Goal: Task Accomplishment & Management: Use online tool/utility

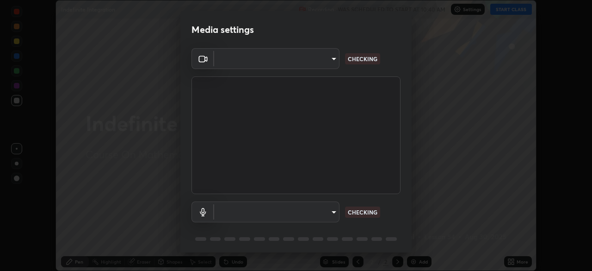
scroll to position [271, 592]
type input "991f874612634fb740a7a2eac7f11ca4c5c922d1b60a0f6e912d77df464512fb"
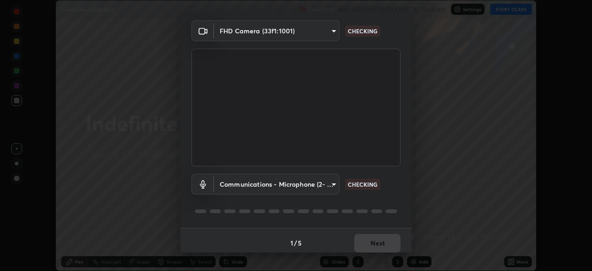
scroll to position [33, 0]
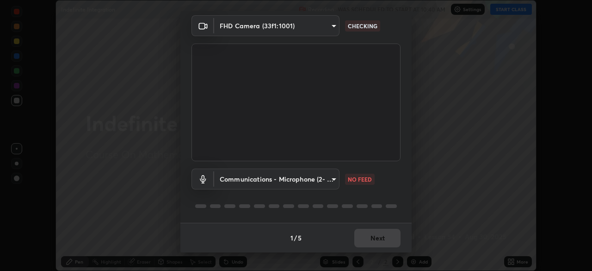
click at [326, 177] on body "Erase all Indefinite Integration Recording WAS SCHEDULED TO START AT 10:40 AM S…" at bounding box center [296, 135] width 592 height 271
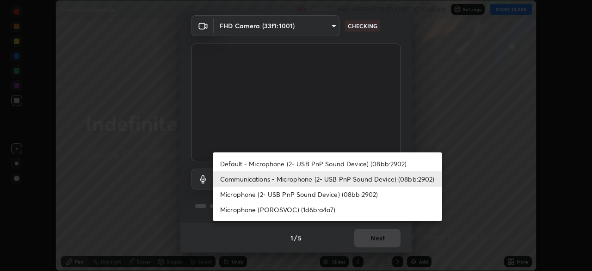
click at [359, 183] on li "Communications - Microphone (2- USB PnP Sound Device) (08bb:2902)" at bounding box center [328, 178] width 230 height 15
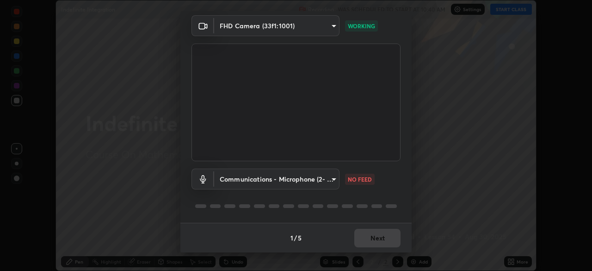
click at [327, 184] on body "Erase all Indefinite Integration Recording WAS SCHEDULED TO START AT 10:40 AM S…" at bounding box center [296, 135] width 592 height 271
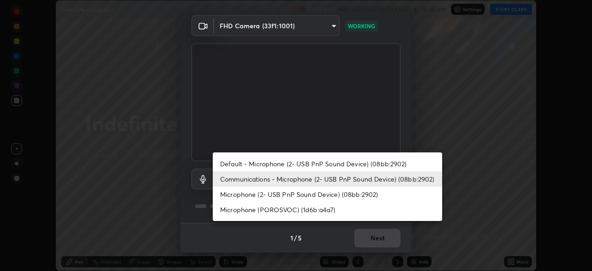
click at [341, 169] on li "Default - Microphone (2- USB PnP Sound Device) (08bb:2902)" at bounding box center [328, 163] width 230 height 15
type input "default"
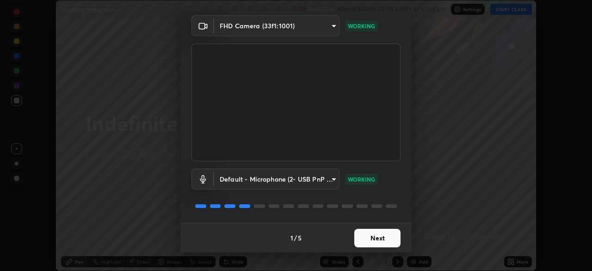
click at [383, 238] on button "Next" at bounding box center [377, 238] width 46 height 19
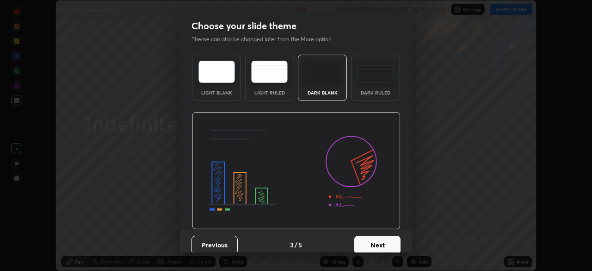
click at [390, 242] on button "Next" at bounding box center [377, 245] width 46 height 19
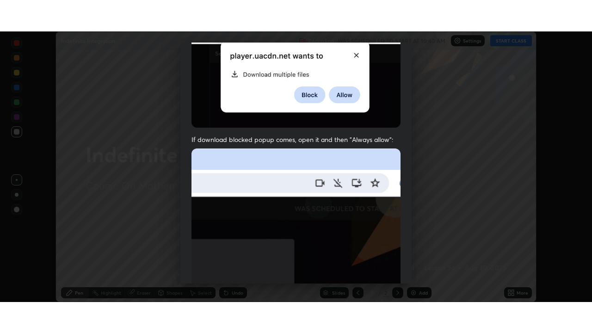
scroll to position [222, 0]
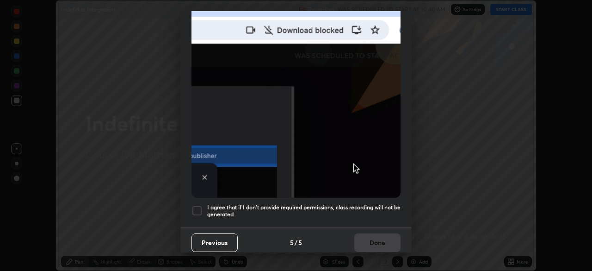
click at [379, 204] on h5 "I agree that if I don't provide required permissions, class recording will not …" at bounding box center [303, 211] width 193 height 14
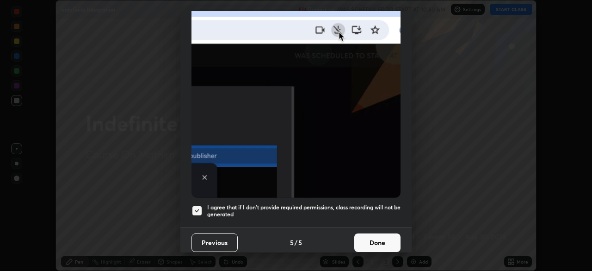
click at [378, 239] on button "Done" at bounding box center [377, 242] width 46 height 19
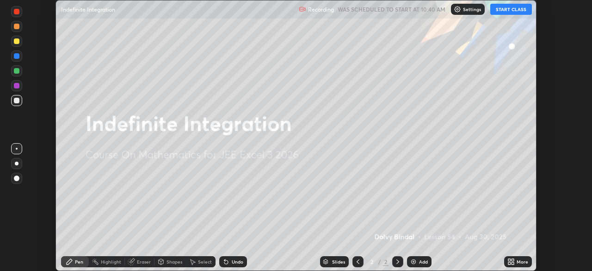
click at [515, 10] on button "START CLASS" at bounding box center [511, 9] width 42 height 11
click at [513, 261] on icon at bounding box center [513, 260] width 2 height 2
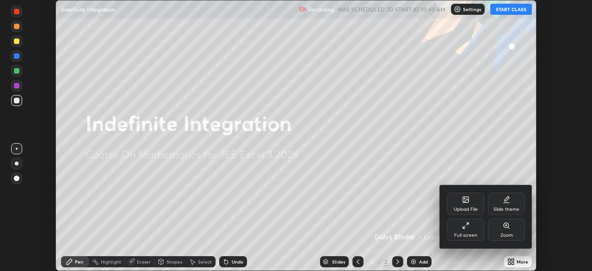
click at [466, 233] on div "Full screen" at bounding box center [465, 235] width 23 height 5
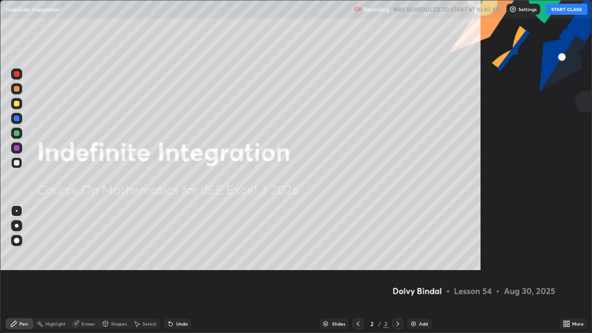
scroll to position [333, 592]
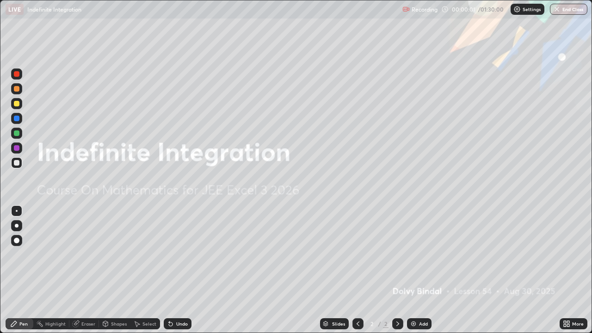
click at [428, 270] on div "Add" at bounding box center [419, 323] width 25 height 11
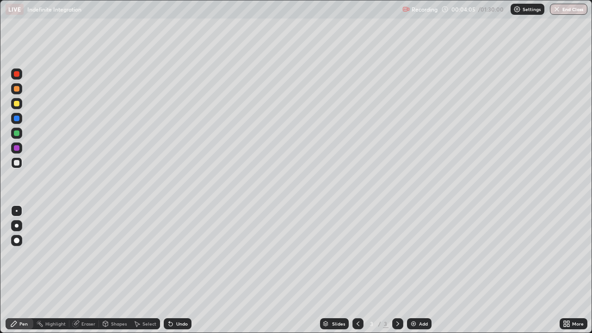
click at [15, 105] on div at bounding box center [17, 104] width 6 height 6
click at [22, 86] on div at bounding box center [16, 88] width 11 height 11
click at [17, 134] on div at bounding box center [17, 133] width 6 height 6
click at [17, 162] on div at bounding box center [17, 163] width 6 height 6
click at [422, 270] on div "Add" at bounding box center [423, 324] width 9 height 5
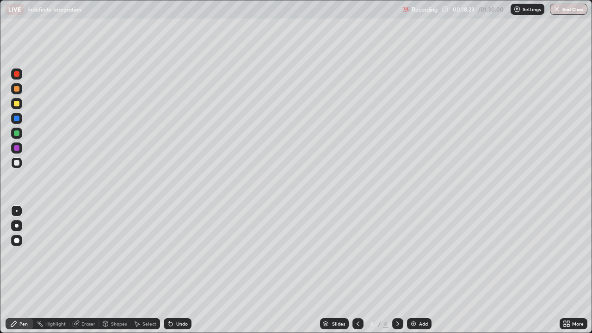
click at [16, 87] on div at bounding box center [17, 89] width 6 height 6
click at [83, 270] on div "Eraser" at bounding box center [88, 324] width 14 height 5
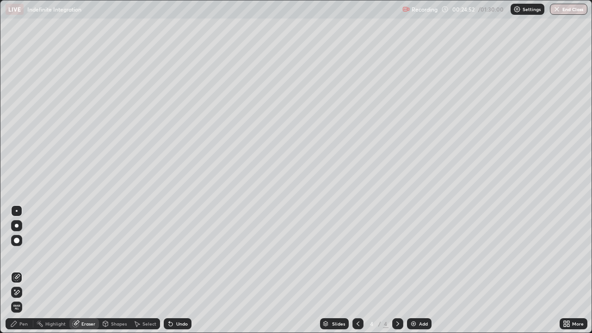
click at [12, 270] on div "Pen" at bounding box center [20, 323] width 28 height 11
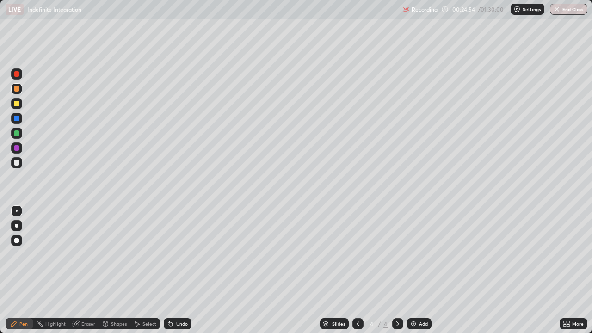
click at [172, 270] on icon at bounding box center [170, 323] width 7 height 7
click at [173, 270] on div "Undo" at bounding box center [178, 323] width 28 height 11
click at [18, 133] on div at bounding box center [17, 133] width 6 height 6
click at [17, 105] on div at bounding box center [17, 104] width 6 height 6
click at [0, 234] on div "Setting up your live class" at bounding box center [296, 166] width 592 height 333
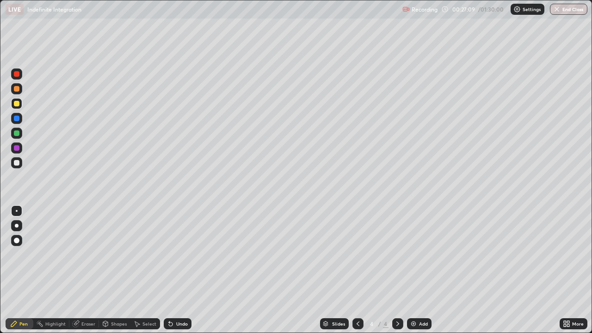
click at [79, 270] on icon at bounding box center [75, 323] width 7 height 7
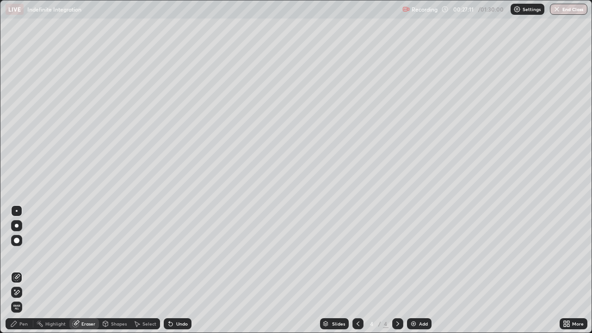
click at [21, 270] on div "Pen" at bounding box center [20, 323] width 28 height 11
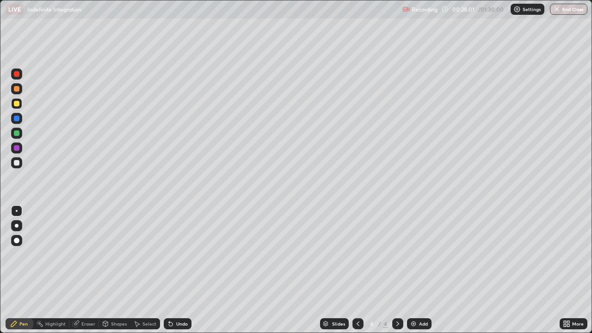
click at [14, 159] on div at bounding box center [16, 162] width 11 height 11
click at [16, 133] on div at bounding box center [17, 133] width 6 height 6
click at [17, 104] on div at bounding box center [17, 104] width 6 height 6
click at [416, 270] on img at bounding box center [413, 323] width 7 height 7
click at [174, 270] on div "Undo" at bounding box center [178, 323] width 28 height 11
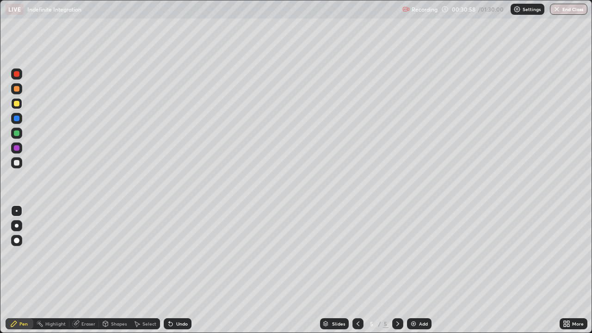
click at [87, 270] on div "Eraser" at bounding box center [88, 324] width 14 height 5
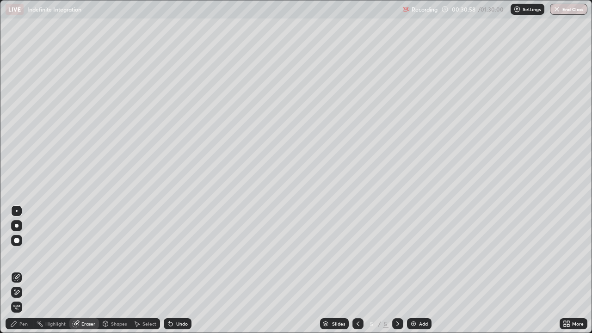
click at [18, 270] on icon at bounding box center [16, 293] width 7 height 8
click at [23, 270] on div "Pen" at bounding box center [23, 324] width 8 height 5
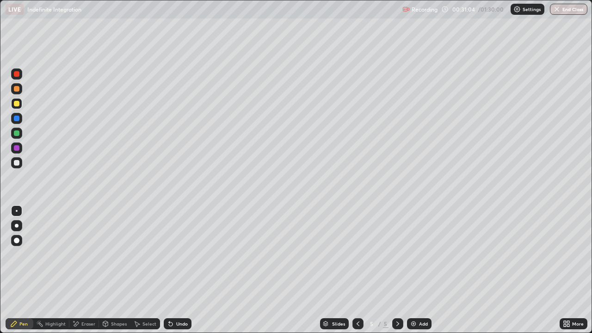
click at [19, 90] on div at bounding box center [17, 89] width 6 height 6
click at [182, 270] on div "Undo" at bounding box center [182, 324] width 12 height 5
click at [17, 101] on div at bounding box center [17, 104] width 6 height 6
click at [17, 89] on div at bounding box center [17, 89] width 6 height 6
click at [180, 270] on div "Undo" at bounding box center [178, 323] width 28 height 11
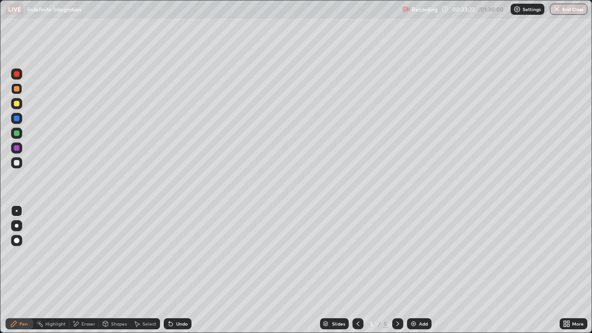
click at [178, 270] on div "Undo" at bounding box center [178, 323] width 28 height 11
click at [16, 136] on div at bounding box center [17, 133] width 6 height 6
click at [421, 270] on div "Add" at bounding box center [423, 324] width 9 height 5
click at [20, 161] on div at bounding box center [16, 162] width 11 height 11
click at [177, 270] on div "Undo" at bounding box center [182, 324] width 12 height 5
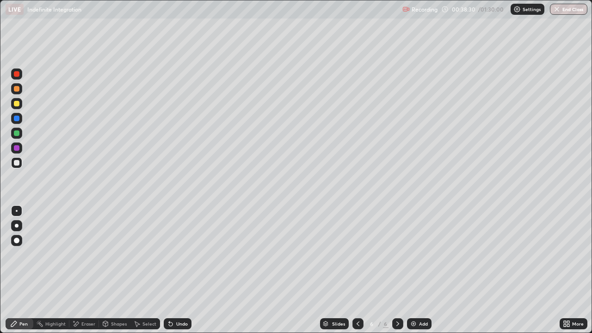
click at [18, 91] on div at bounding box center [17, 89] width 6 height 6
click at [168, 270] on div "Undo" at bounding box center [178, 323] width 28 height 11
click at [18, 119] on div at bounding box center [17, 119] width 6 height 6
click at [17, 104] on div at bounding box center [17, 104] width 6 height 6
click at [419, 270] on div "Add" at bounding box center [423, 324] width 9 height 5
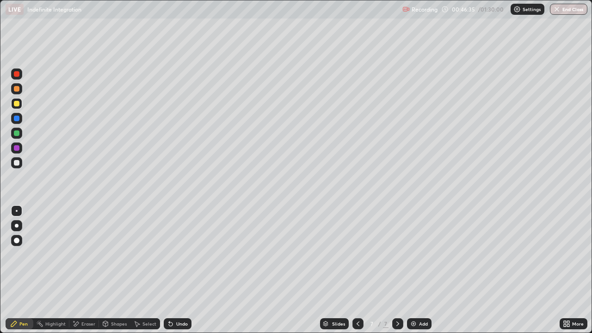
click at [18, 91] on div at bounding box center [17, 89] width 6 height 6
click at [17, 134] on div at bounding box center [17, 133] width 6 height 6
click at [78, 270] on icon at bounding box center [76, 324] width 5 height 5
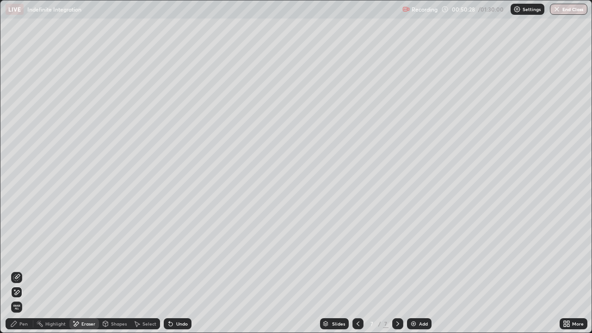
click at [24, 270] on div "Pen" at bounding box center [20, 323] width 28 height 11
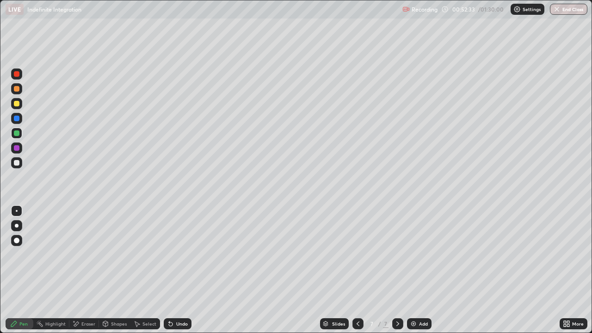
click at [17, 147] on div at bounding box center [17, 148] width 6 height 6
click at [14, 124] on div at bounding box center [16, 118] width 11 height 11
click at [19, 134] on div at bounding box center [17, 133] width 6 height 6
click at [421, 270] on div "Add" at bounding box center [419, 323] width 25 height 11
click at [14, 105] on div at bounding box center [17, 104] width 6 height 6
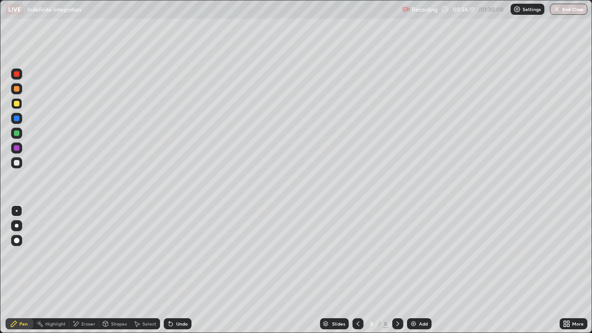
click at [16, 89] on div at bounding box center [17, 89] width 6 height 6
click at [182, 270] on div "Undo" at bounding box center [178, 323] width 28 height 11
click at [183, 270] on div "Undo" at bounding box center [178, 323] width 28 height 11
click at [180, 270] on div "Undo" at bounding box center [178, 323] width 28 height 11
click at [81, 270] on div "Eraser" at bounding box center [84, 323] width 30 height 11
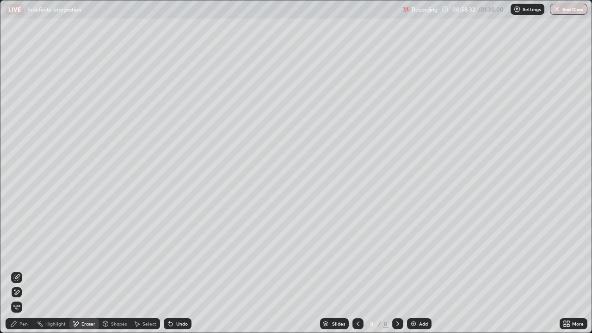
click at [18, 270] on div "Pen" at bounding box center [20, 323] width 28 height 11
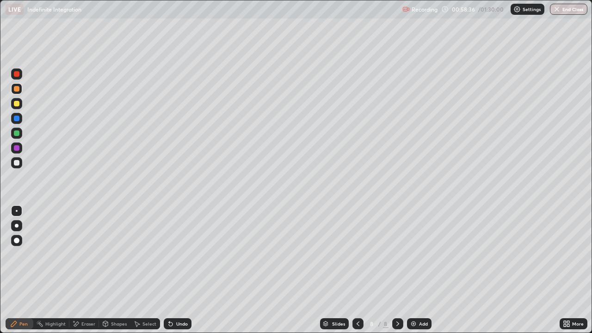
click at [20, 160] on div at bounding box center [16, 162] width 11 height 11
click at [18, 90] on div at bounding box center [17, 89] width 6 height 6
click at [174, 270] on div "Undo" at bounding box center [178, 323] width 28 height 11
click at [177, 270] on div "Undo" at bounding box center [182, 324] width 12 height 5
click at [17, 104] on div at bounding box center [17, 104] width 6 height 6
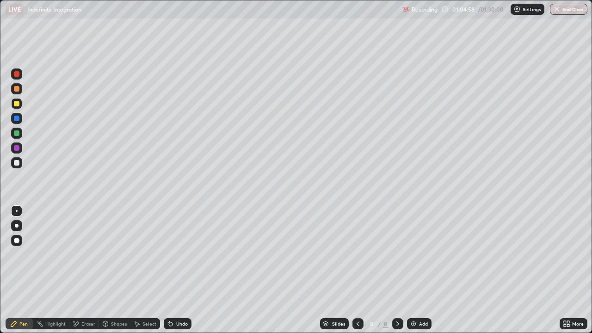
click at [19, 119] on div at bounding box center [17, 119] width 6 height 6
click at [175, 270] on div "Undo" at bounding box center [178, 323] width 28 height 11
click at [176, 270] on div "Undo" at bounding box center [178, 323] width 28 height 11
click at [16, 105] on div at bounding box center [17, 104] width 6 height 6
click at [15, 91] on div at bounding box center [17, 89] width 6 height 6
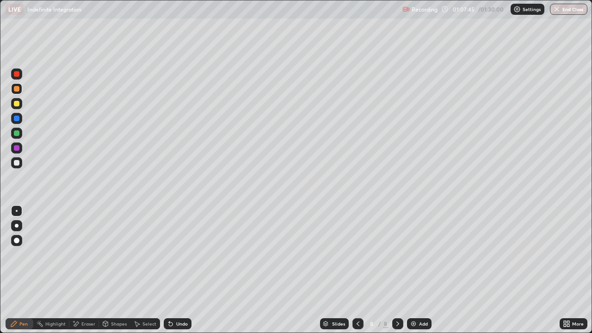
click at [17, 123] on div at bounding box center [16, 118] width 11 height 11
click at [15, 104] on div at bounding box center [17, 104] width 6 height 6
click at [421, 270] on div "Add" at bounding box center [423, 324] width 9 height 5
click at [18, 91] on div at bounding box center [17, 89] width 6 height 6
click at [18, 107] on div at bounding box center [16, 103] width 11 height 11
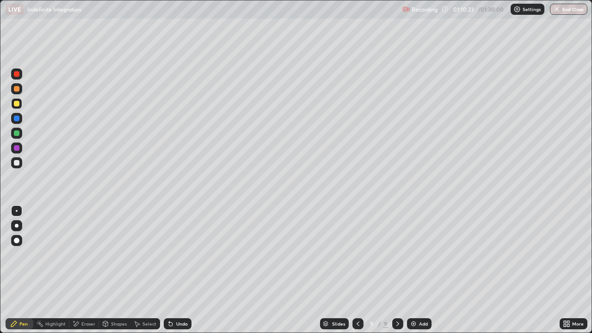
click at [16, 132] on div at bounding box center [17, 133] width 6 height 6
click at [21, 161] on div at bounding box center [16, 162] width 11 height 11
click at [425, 270] on div "Add" at bounding box center [419, 323] width 25 height 11
click at [179, 270] on div "Undo" at bounding box center [182, 324] width 12 height 5
click at [17, 104] on div at bounding box center [17, 104] width 6 height 6
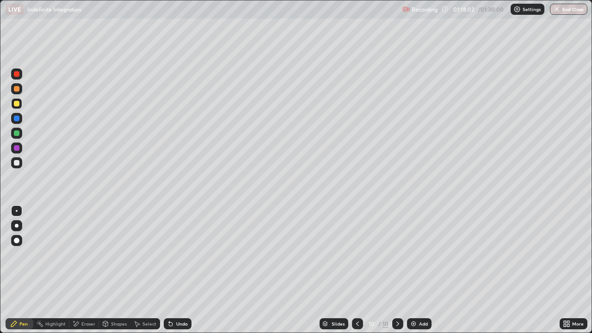
click at [18, 117] on div at bounding box center [17, 119] width 6 height 6
click at [16, 101] on div at bounding box center [17, 104] width 6 height 6
click at [16, 90] on div at bounding box center [17, 89] width 6 height 6
click at [177, 270] on div "Undo" at bounding box center [182, 324] width 12 height 5
click at [15, 99] on div at bounding box center [16, 103] width 11 height 11
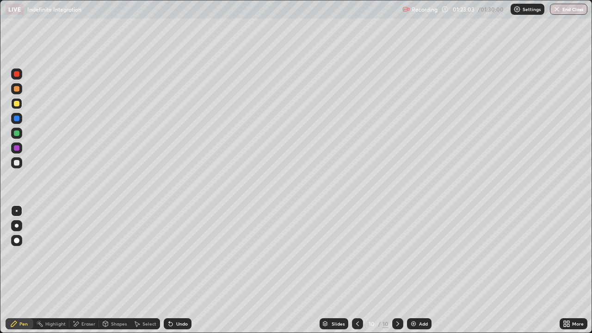
click at [174, 270] on div "Undo" at bounding box center [178, 323] width 28 height 11
click at [16, 89] on div at bounding box center [17, 89] width 6 height 6
click at [420, 270] on div "Add" at bounding box center [419, 323] width 25 height 11
click at [17, 163] on div at bounding box center [17, 163] width 6 height 6
click at [18, 105] on div at bounding box center [17, 104] width 6 height 6
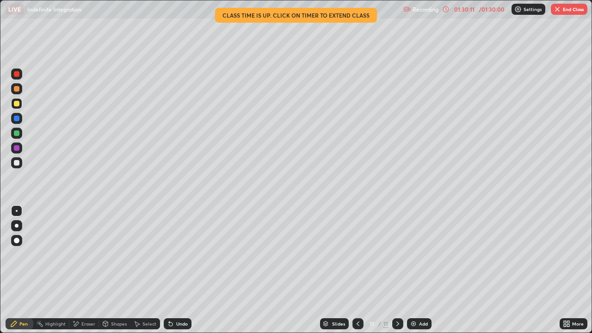
click at [562, 12] on button "End Class" at bounding box center [569, 9] width 37 height 11
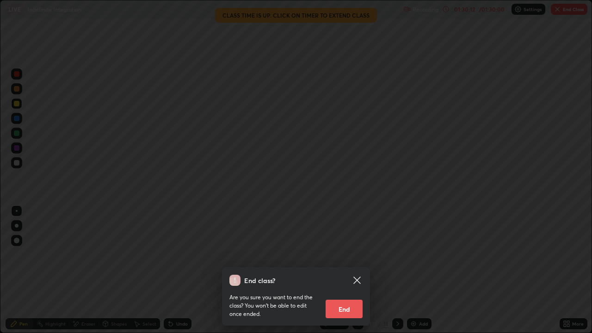
click at [341, 270] on button "End" at bounding box center [344, 309] width 37 height 19
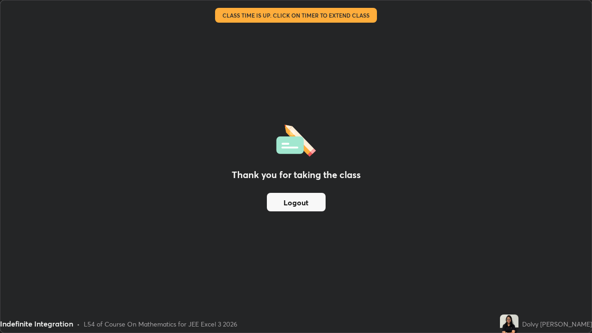
click at [307, 195] on button "Logout" at bounding box center [296, 202] width 59 height 19
